Goal: Task Accomplishment & Management: Use online tool/utility

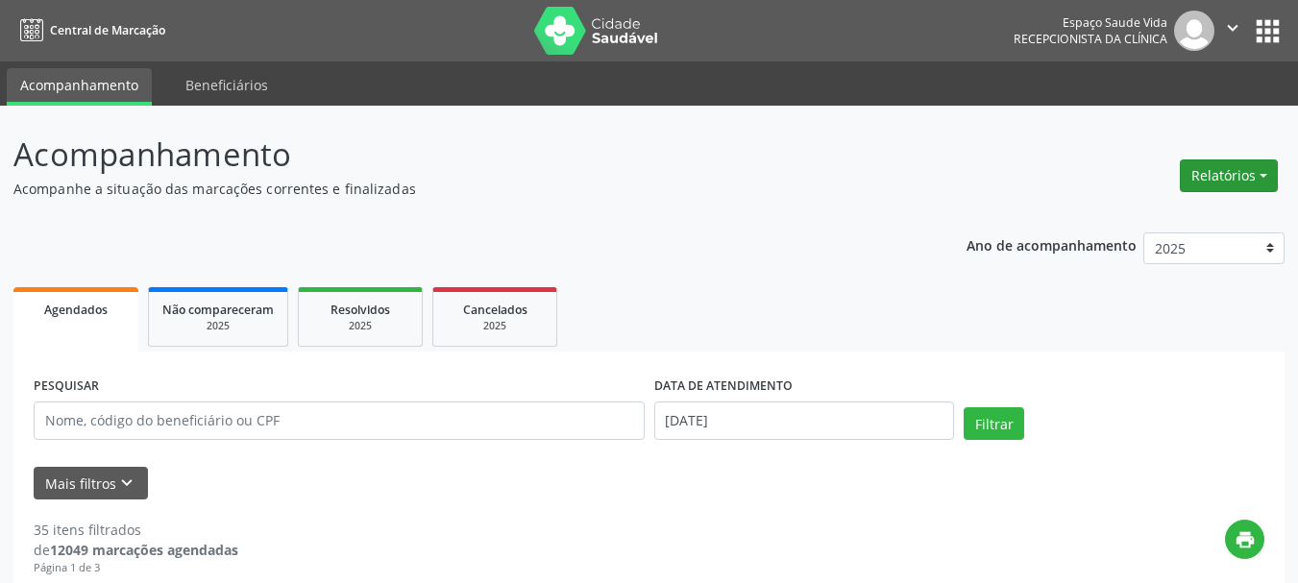
click at [1209, 187] on button "Relatórios" at bounding box center [1229, 175] width 98 height 33
click at [1105, 221] on link "Agendamentos" at bounding box center [1175, 217] width 207 height 27
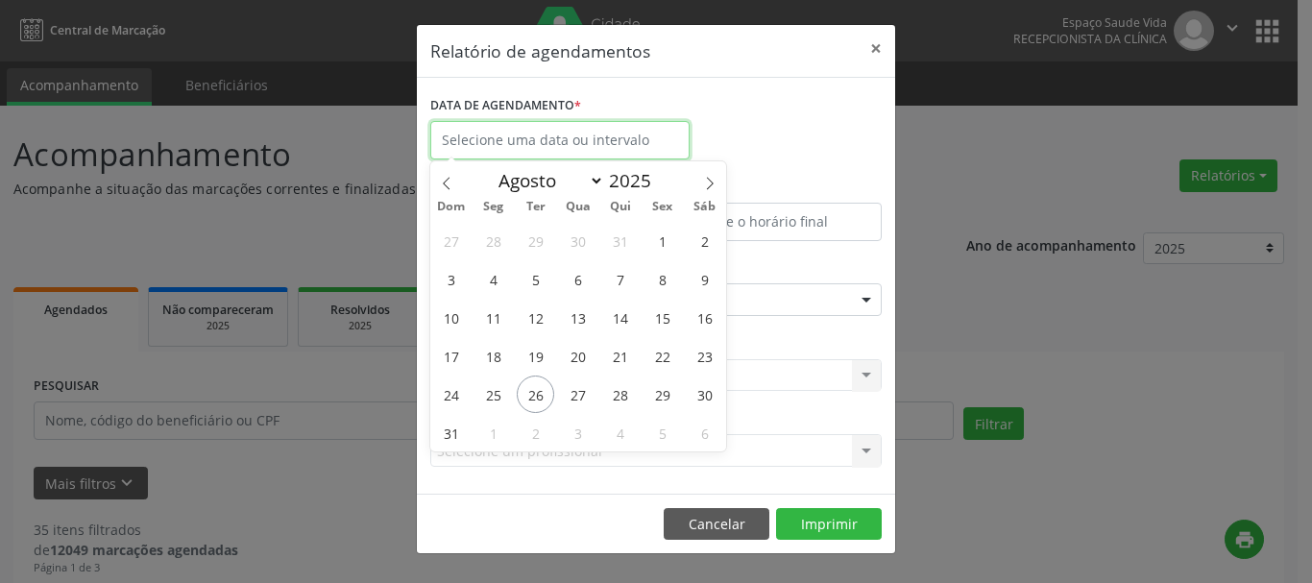
click at [460, 128] on input "text" at bounding box center [559, 140] width 259 height 38
click at [580, 393] on span "27" at bounding box center [577, 394] width 37 height 37
type input "[DATE]"
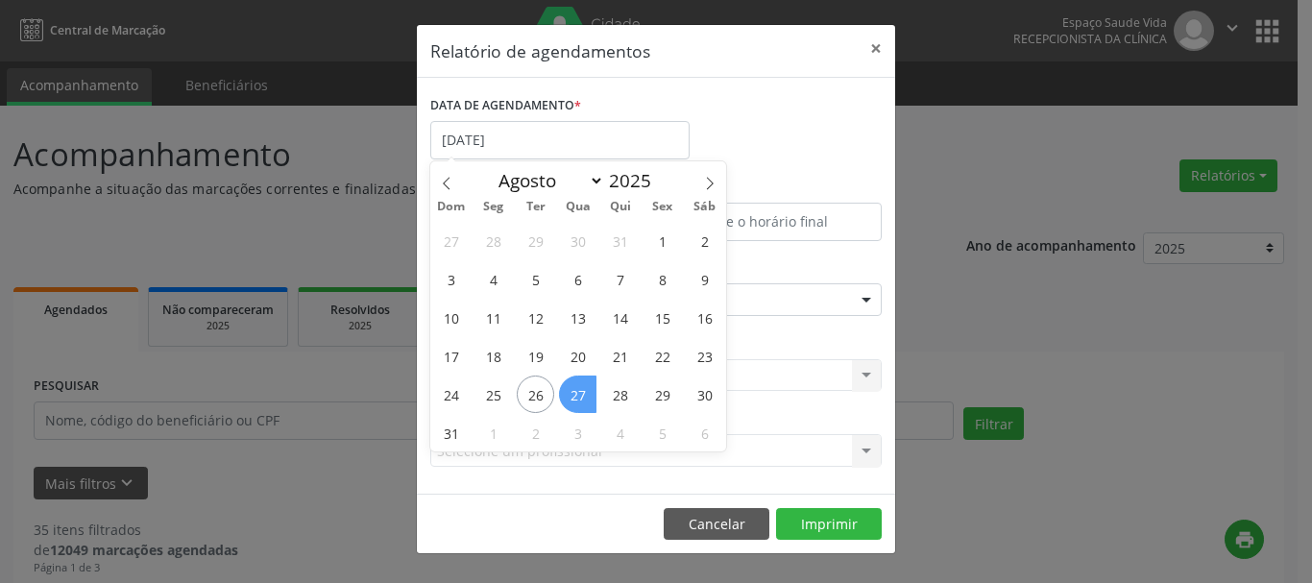
click at [580, 393] on span "27" at bounding box center [577, 394] width 37 height 37
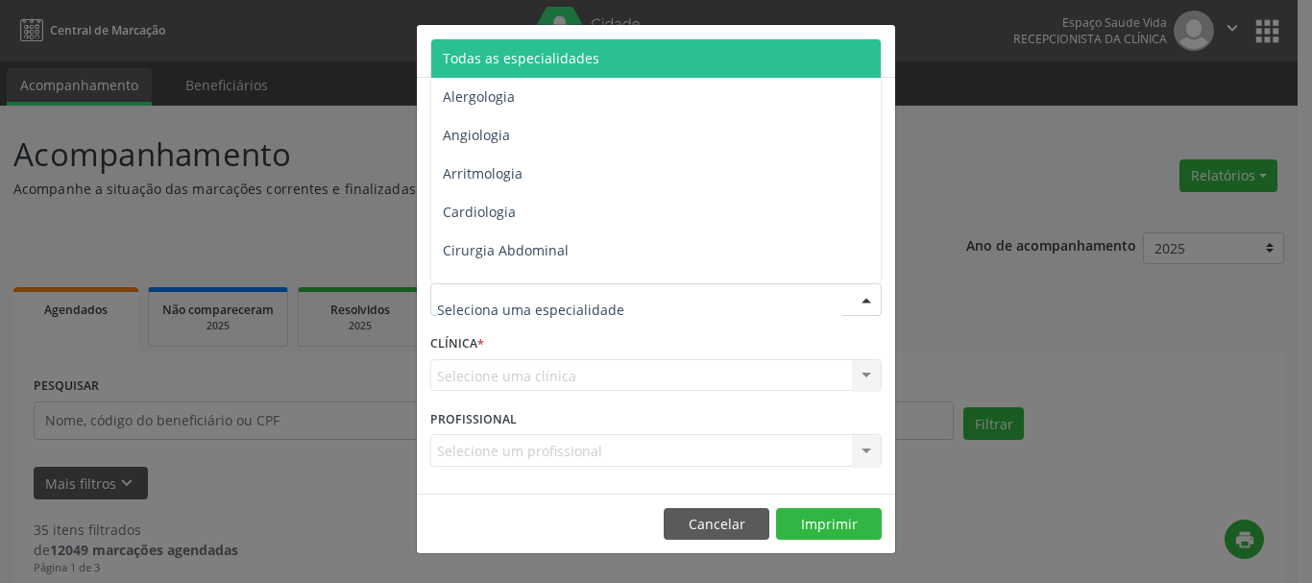
click at [517, 63] on span "Todas as especialidades" at bounding box center [521, 58] width 157 height 18
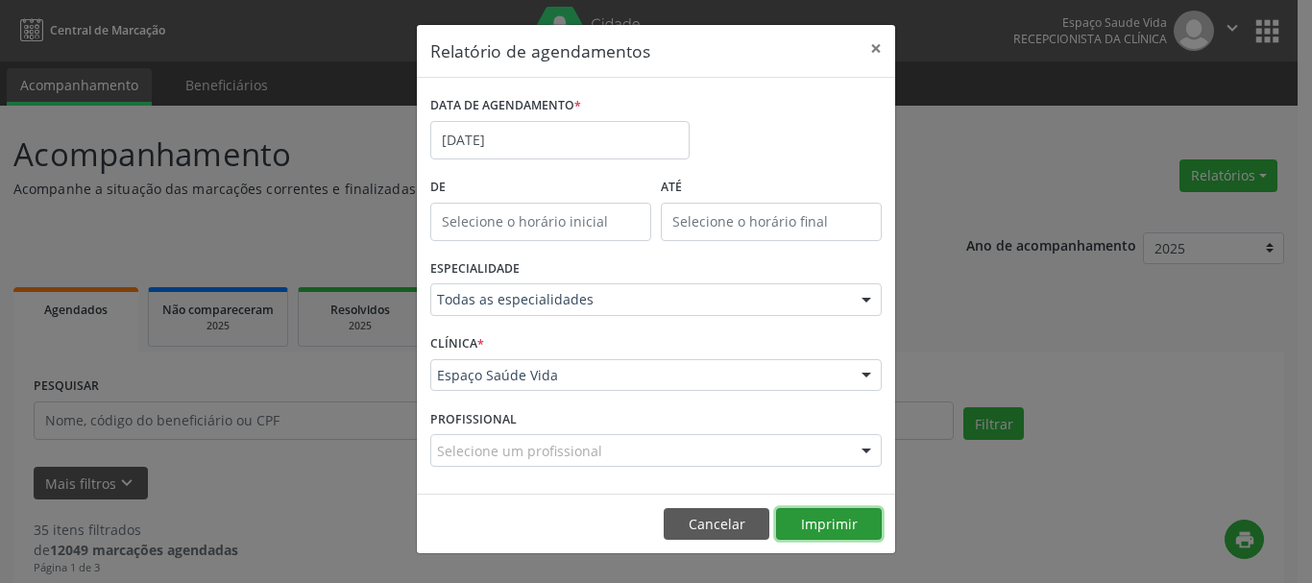
click at [837, 531] on button "Imprimir" at bounding box center [829, 524] width 106 height 33
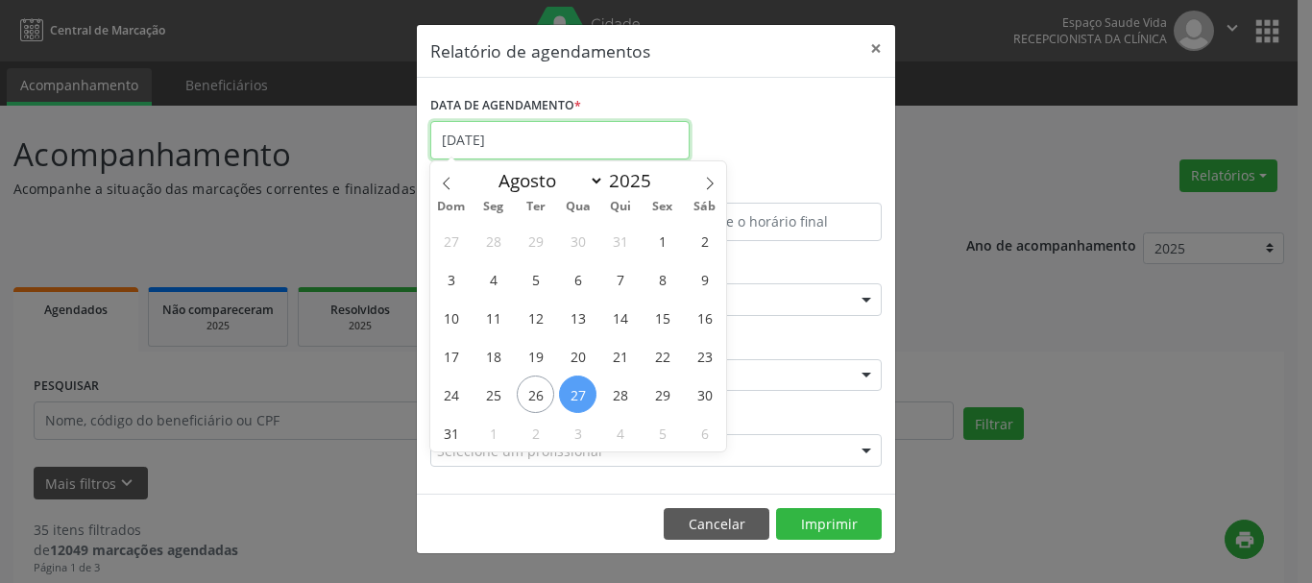
click at [522, 142] on input "[DATE]" at bounding box center [559, 140] width 259 height 38
click at [535, 389] on span "26" at bounding box center [535, 394] width 37 height 37
type input "[DATE]"
click at [535, 389] on span "26" at bounding box center [535, 394] width 37 height 37
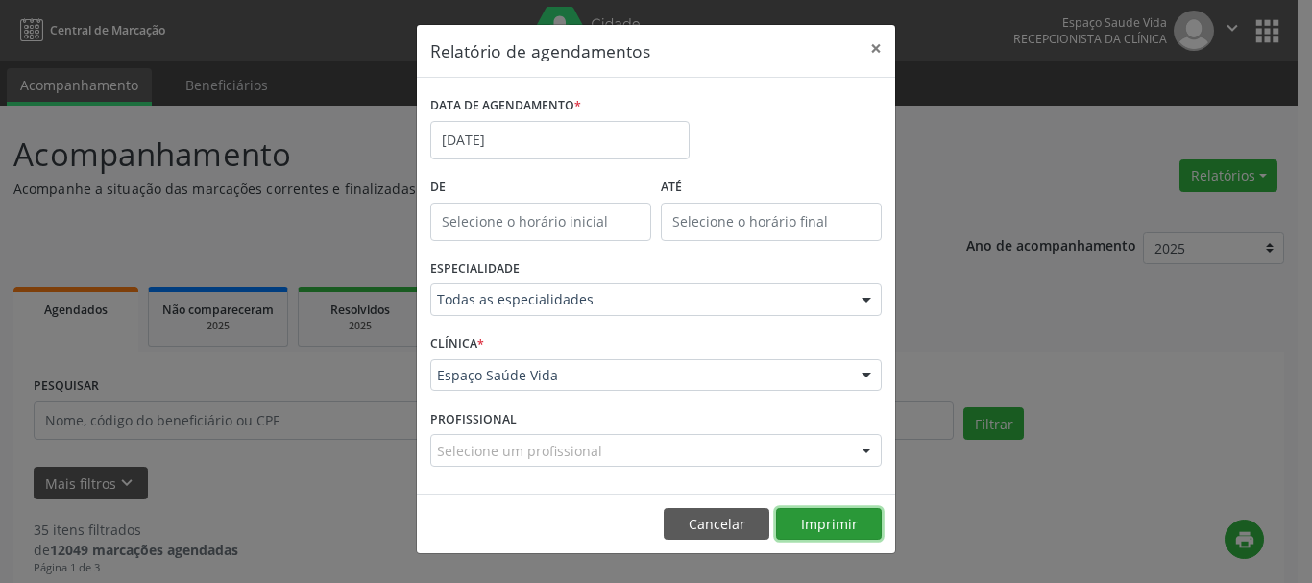
click at [811, 522] on button "Imprimir" at bounding box center [829, 524] width 106 height 33
